Goal: Find specific page/section: Find specific page/section

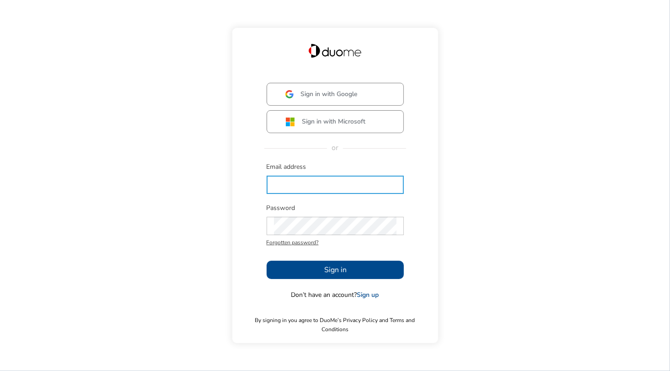
click at [280, 189] on input "text" at bounding box center [335, 185] width 123 height 18
click at [278, 189] on input "text" at bounding box center [335, 185] width 123 height 18
click at [283, 187] on input "text" at bounding box center [335, 185] width 123 height 18
type input "[EMAIL_ADDRESS][PERSON_NAME][DOMAIN_NAME]"
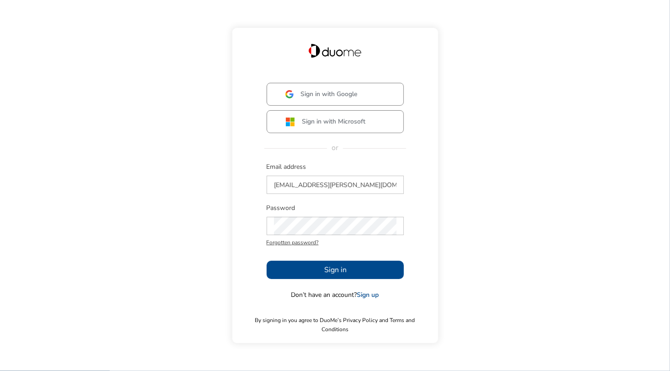
click at [311, 272] on button "Sign in" at bounding box center [335, 270] width 137 height 18
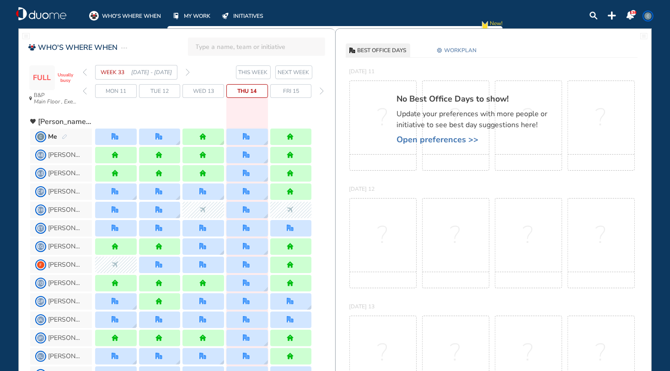
click at [297, 72] on span "NEXT WEEK" at bounding box center [294, 72] width 32 height 9
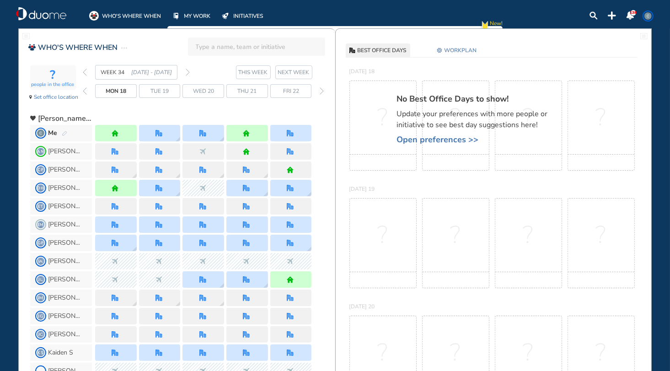
click at [117, 88] on span "Mon 18" at bounding box center [116, 90] width 21 height 9
click at [112, 91] on span "Mon 18" at bounding box center [116, 90] width 21 height 9
click at [112, 134] on img "home" at bounding box center [115, 133] width 7 height 7
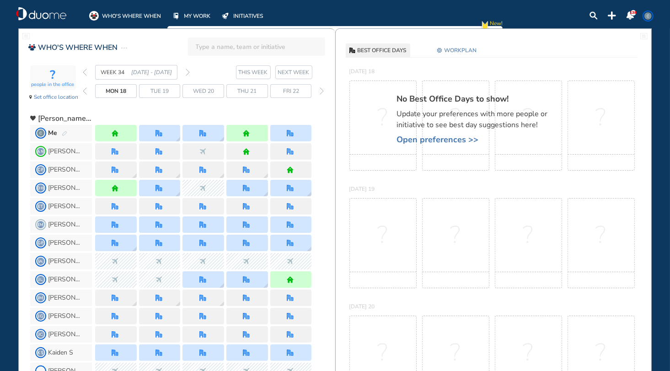
click at [117, 88] on span "Mon 18" at bounding box center [116, 90] width 21 height 9
click at [48, 83] on span "people in the office" at bounding box center [53, 85] width 43 height 6
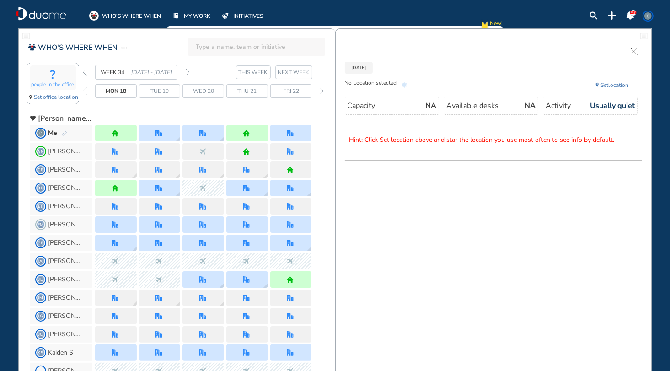
click at [110, 90] on span "Mon 18" at bounding box center [116, 90] width 21 height 9
click at [110, 89] on span "Mon 18" at bounding box center [116, 90] width 21 height 9
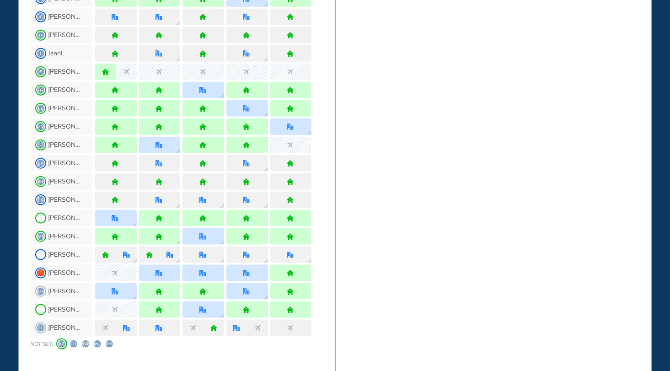
scroll to position [815, 0]
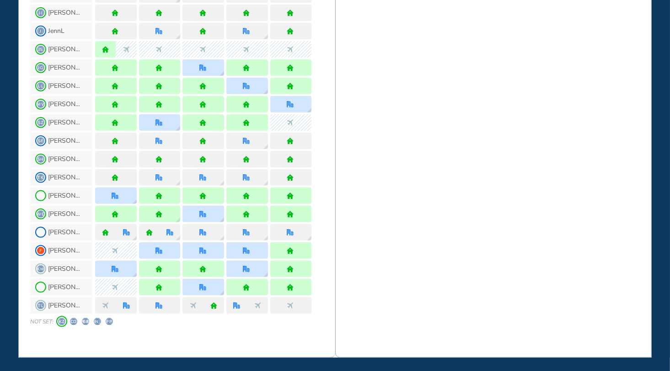
click at [59, 321] on span "KZ" at bounding box center [61, 321] width 7 height 7
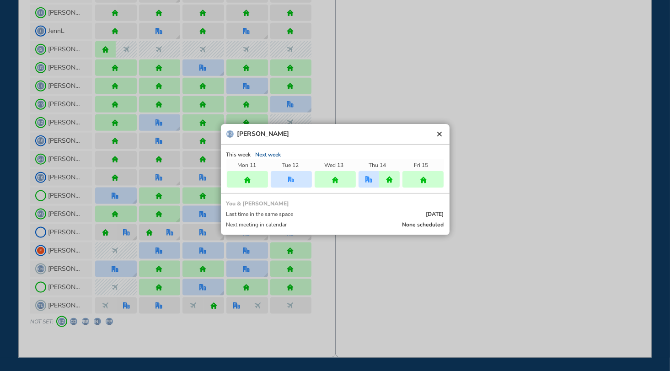
click at [72, 320] on div at bounding box center [335, 185] width 670 height 371
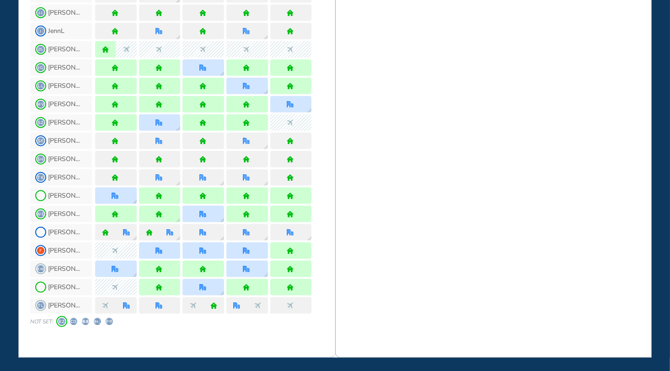
click at [73, 319] on span "CD" at bounding box center [73, 321] width 7 height 7
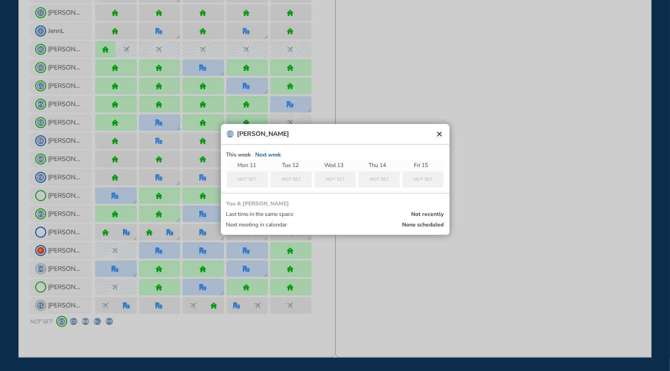
click at [87, 320] on div at bounding box center [335, 185] width 670 height 371
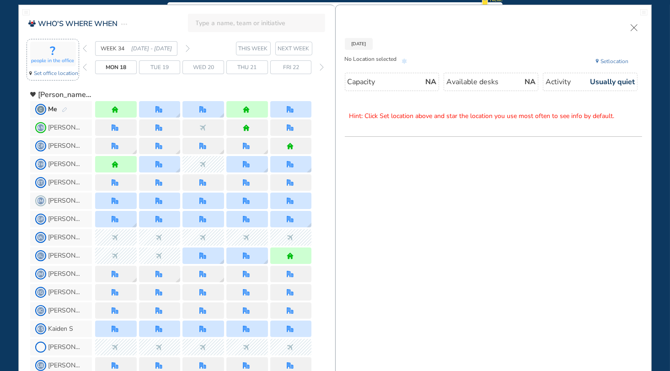
scroll to position [0, 0]
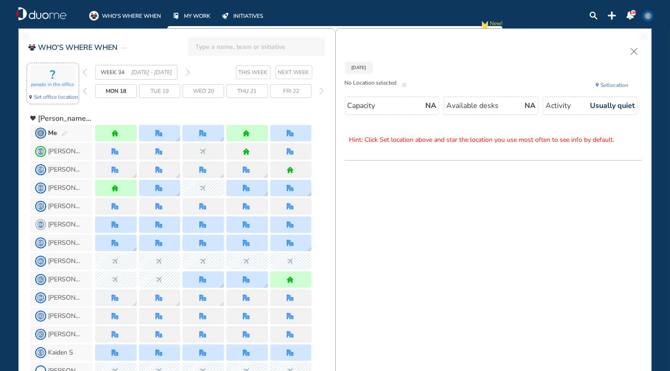
click at [118, 92] on span "Mon 18" at bounding box center [116, 90] width 21 height 9
click at [152, 92] on span "Tue 19" at bounding box center [159, 90] width 18 height 9
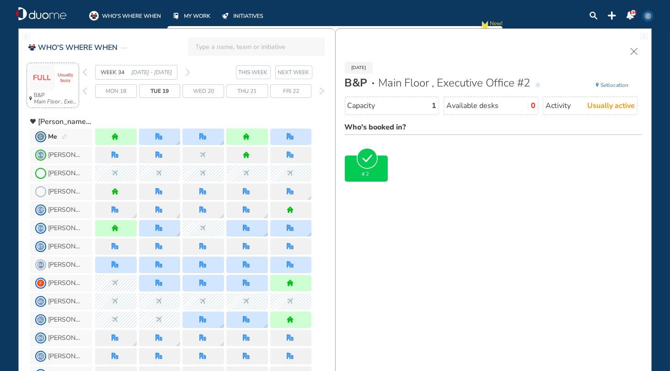
click at [201, 94] on span "Wed 20" at bounding box center [203, 90] width 21 height 9
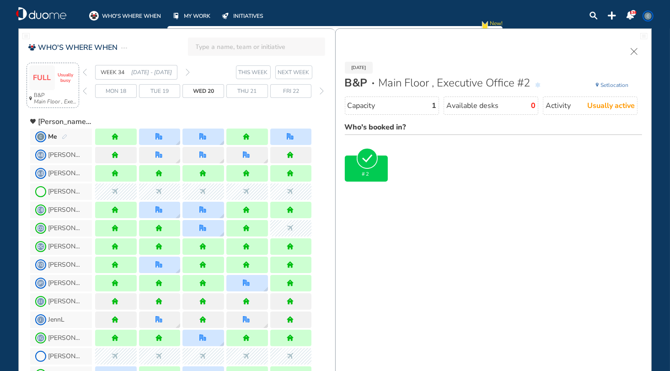
click at [236, 92] on div "Thu 21" at bounding box center [247, 91] width 42 height 14
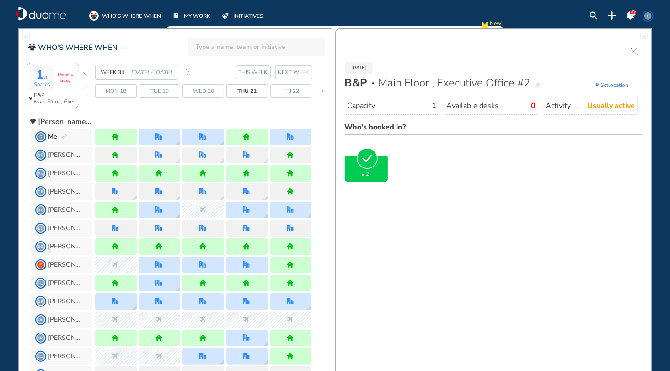
click at [286, 95] on span "Fri 22" at bounding box center [291, 90] width 16 height 9
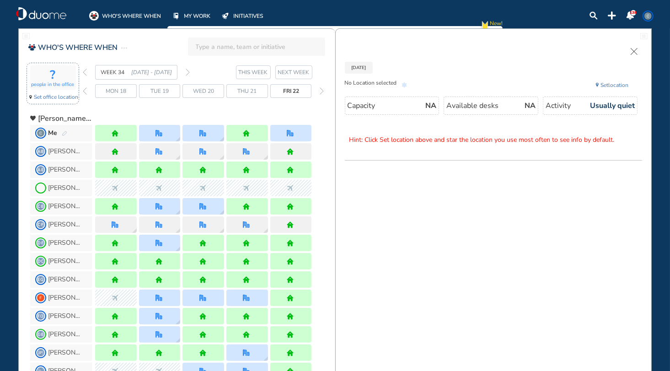
click at [217, 92] on div "Wed 20" at bounding box center [203, 91] width 42 height 14
